Goal: Navigation & Orientation: Find specific page/section

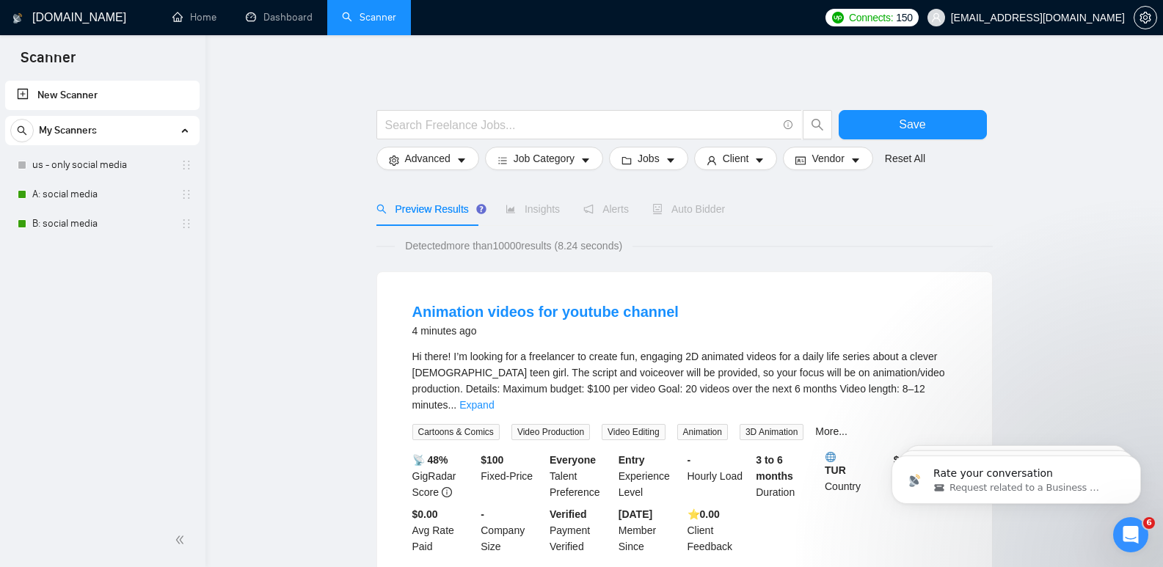
click at [197, 12] on link "Home" at bounding box center [194, 17] width 44 height 12
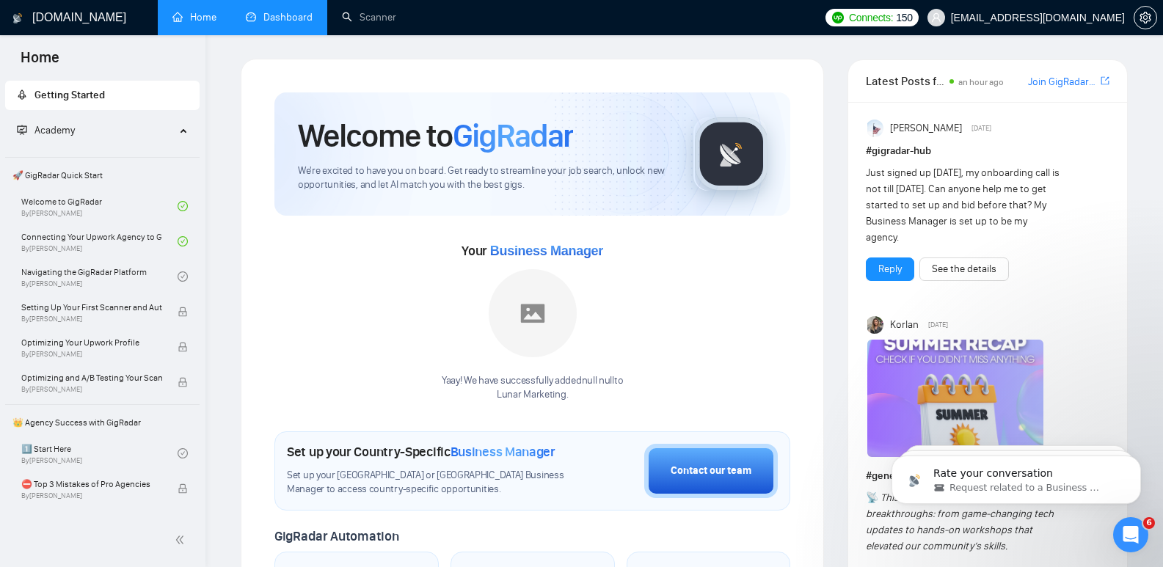
click at [303, 15] on link "Dashboard" at bounding box center [279, 17] width 67 height 12
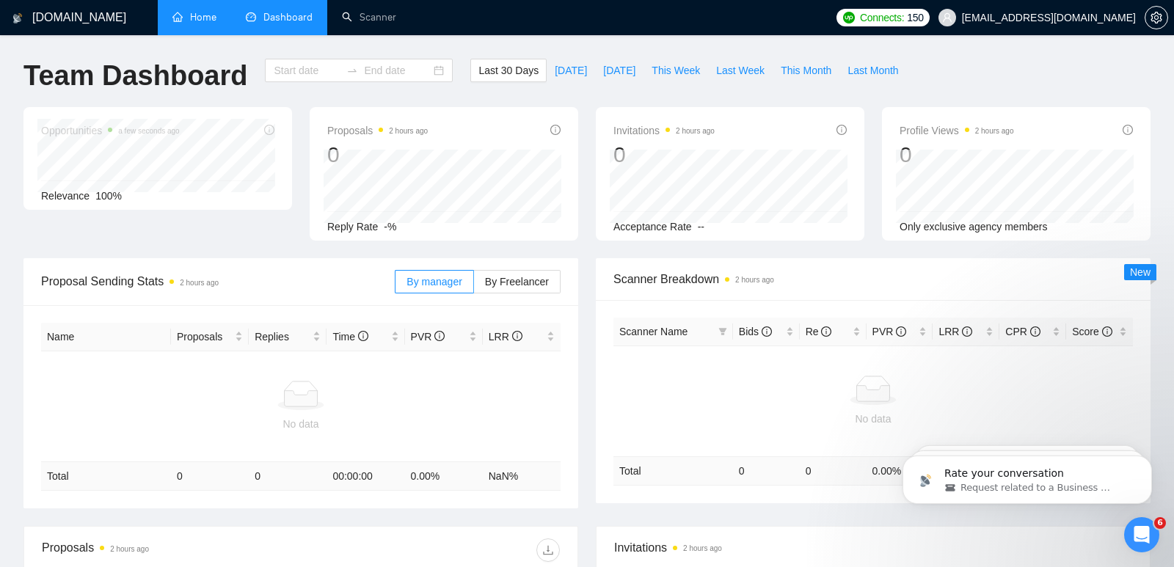
type input "[DATE]"
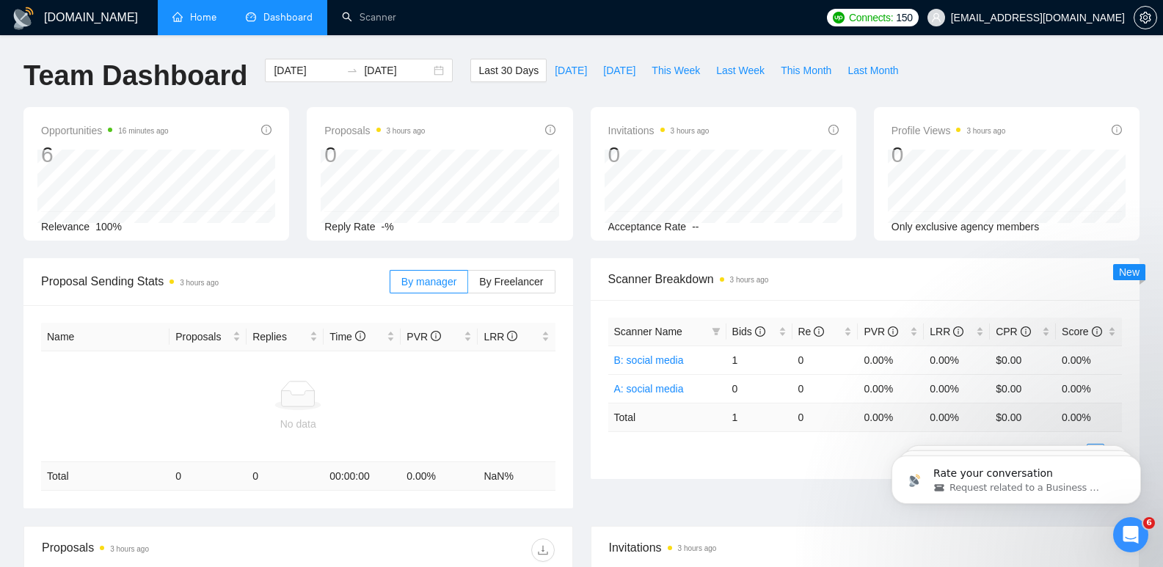
click at [200, 23] on link "Home" at bounding box center [194, 17] width 44 height 12
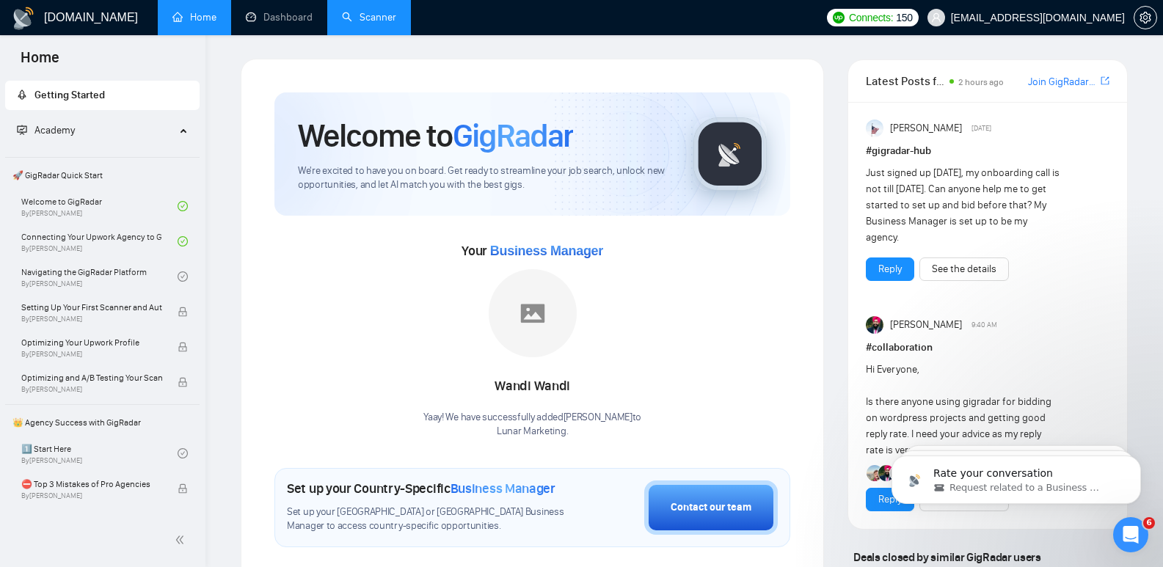
click at [370, 23] on link "Scanner" at bounding box center [369, 17] width 54 height 12
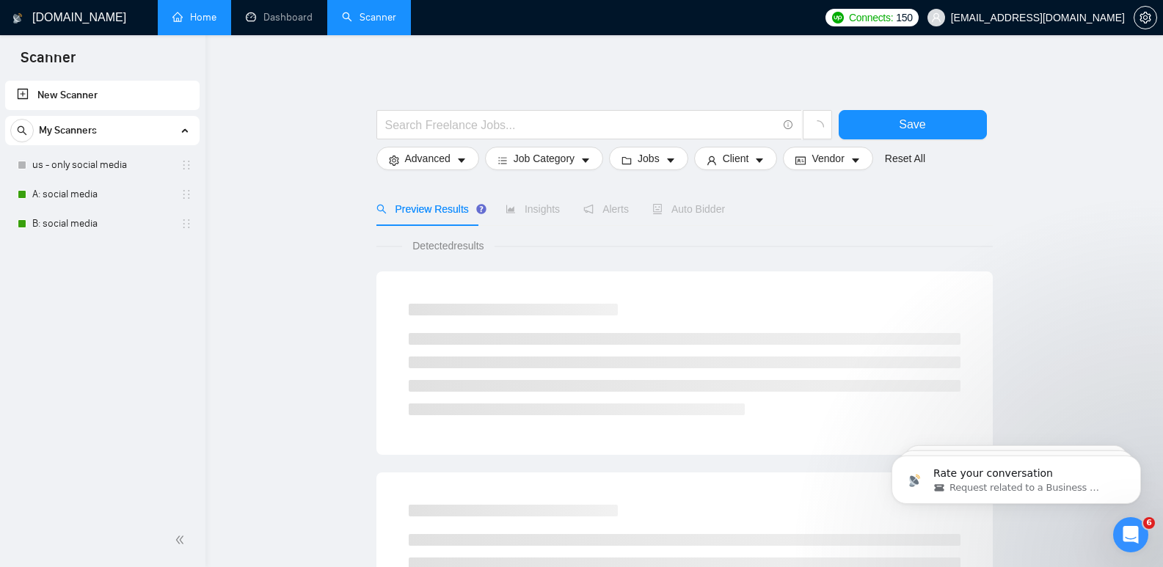
click at [194, 19] on link "Home" at bounding box center [194, 17] width 44 height 12
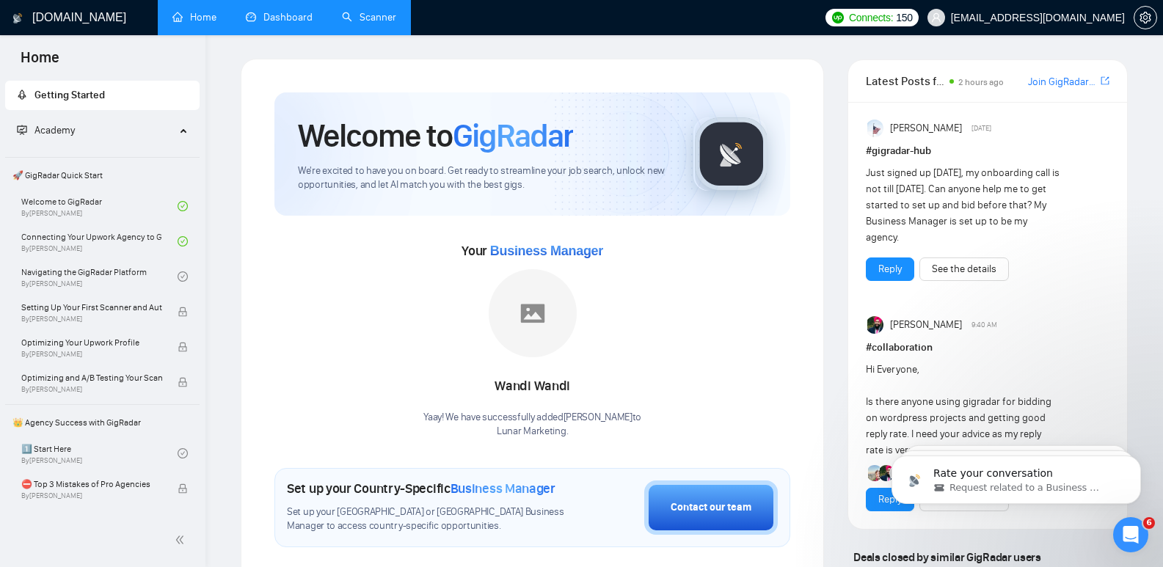
click at [289, 23] on link "Dashboard" at bounding box center [279, 17] width 67 height 12
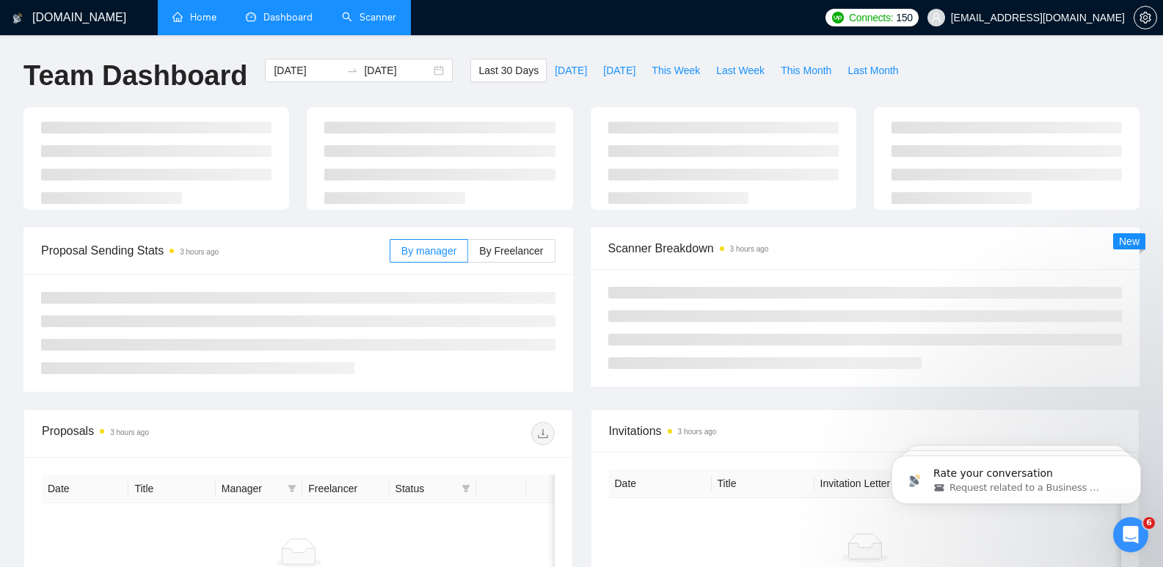
type input "[DATE]"
